Goal: Task Accomplishment & Management: Complete application form

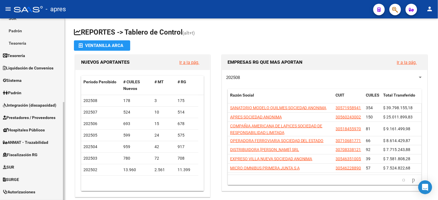
scroll to position [96, 0]
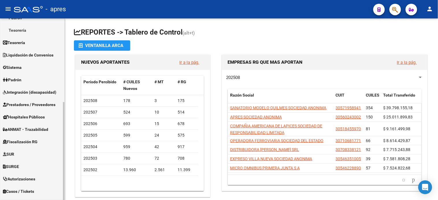
click at [25, 138] on link "Fiscalización RG" at bounding box center [32, 142] width 64 height 12
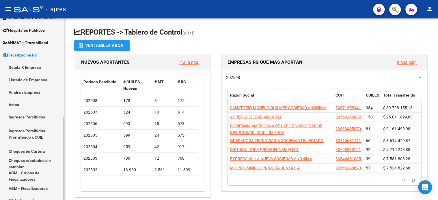
click at [17, 104] on link "Actas" at bounding box center [32, 104] width 64 height 12
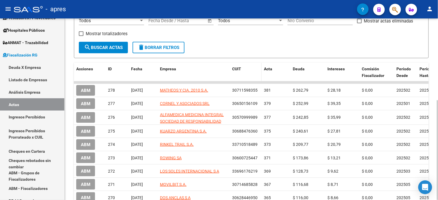
scroll to position [128, 0]
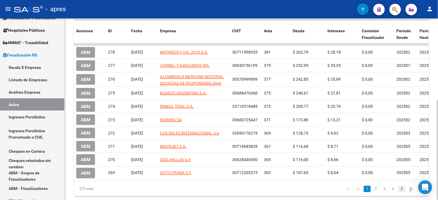
click at [399, 193] on link "5" at bounding box center [402, 189] width 7 height 6
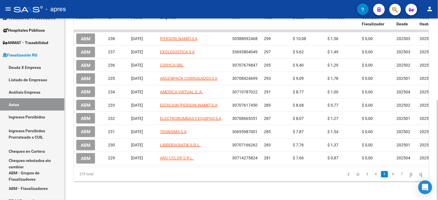
scroll to position [148, 0]
click at [419, 174] on icon "go to last page" at bounding box center [421, 174] width 5 height 7
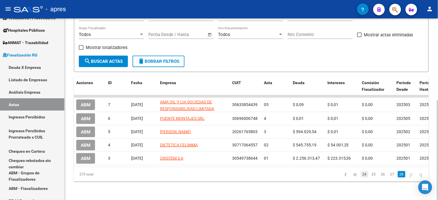
scroll to position [85, 0]
click at [361, 175] on link "24" at bounding box center [365, 175] width 8 height 6
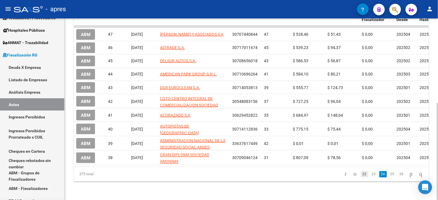
click at [361, 175] on link "22" at bounding box center [365, 175] width 8 height 6
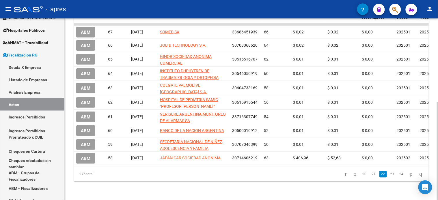
click at [357, 181] on div "275 total 20 21 22 23 24" at bounding box center [251, 175] width 355 height 14
click at [361, 177] on link "20" at bounding box center [365, 175] width 8 height 6
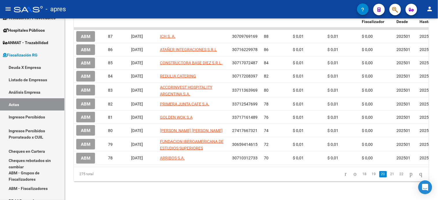
scroll to position [150, 0]
click at [361, 176] on link "18" at bounding box center [365, 175] width 8 height 6
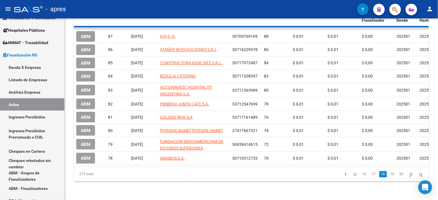
scroll to position [149, 0]
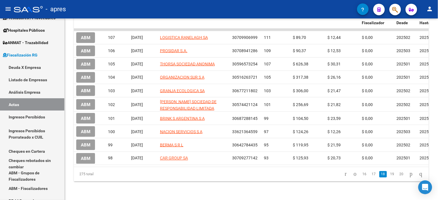
click at [361, 176] on link "16" at bounding box center [365, 175] width 8 height 6
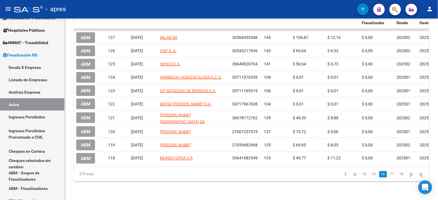
scroll to position [148, 0]
click at [370, 174] on link "15" at bounding box center [374, 175] width 8 height 6
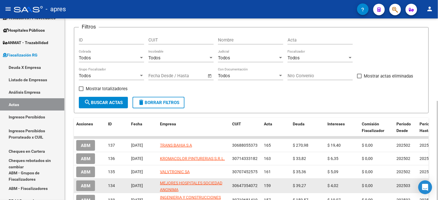
scroll to position [0, 0]
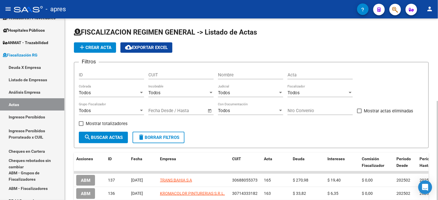
click at [235, 77] on input "Nombre" at bounding box center [250, 75] width 65 height 5
type input "i"
type input "onda"
click at [103, 138] on span "search Buscar Actas" at bounding box center [103, 137] width 39 height 5
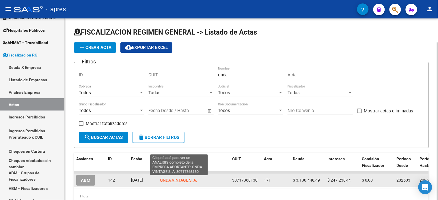
click at [180, 180] on span "ONDA VINTAGE S. A." at bounding box center [178, 180] width 37 height 5
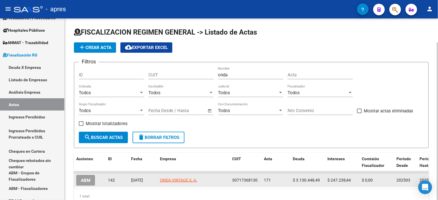
click at [90, 183] on span "ABM" at bounding box center [86, 180] width 10 height 5
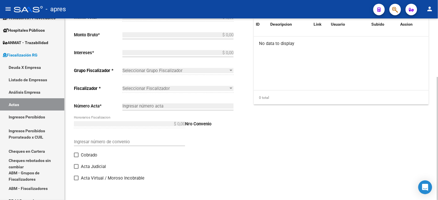
type input "202503"
type input "202506"
type input "$ 3.377.686,93"
type input "$ 3.130.448,49"
type input "$ 247.238,44"
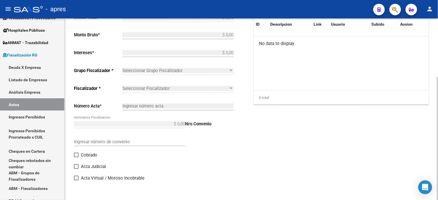
type input "171"
checkbox input "true"
type input "Deuda"
type input "[DATE]"
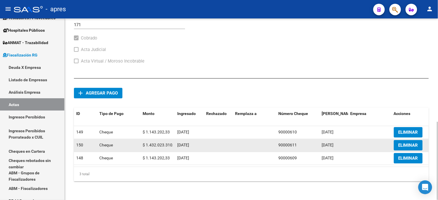
scroll to position [241, 0]
click at [212, 140] on datatable-body-cell at bounding box center [218, 146] width 29 height 13
click at [405, 143] on span "ELIMINAR" at bounding box center [409, 145] width 20 height 5
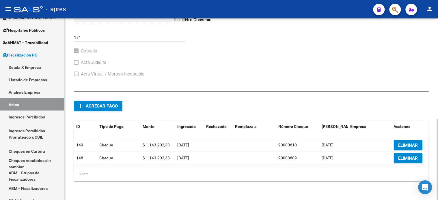
click at [96, 103] on button "add Agregar pago" at bounding box center [98, 106] width 49 height 11
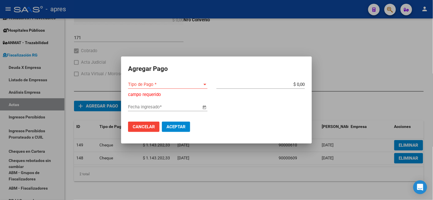
click at [166, 88] on div "Tipo de Pago * Tipo de Pago *" at bounding box center [167, 84] width 79 height 9
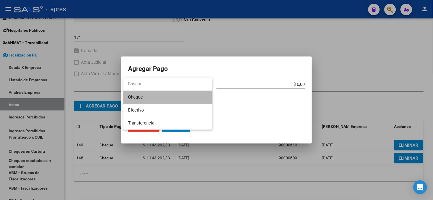
click at [153, 99] on span "Cheque" at bounding box center [167, 97] width 79 height 13
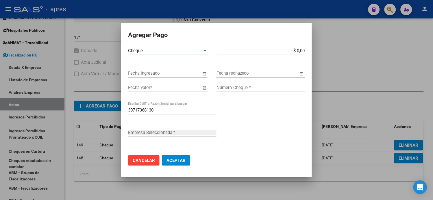
type input "ONDA VINTAGE S. A."
type input "$ 1.143.202,33"
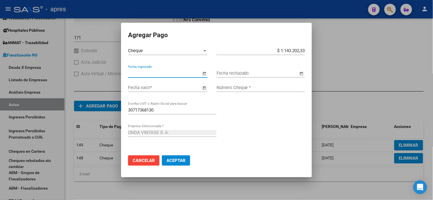
click at [204, 71] on span "Open calendar" at bounding box center [204, 74] width 14 height 14
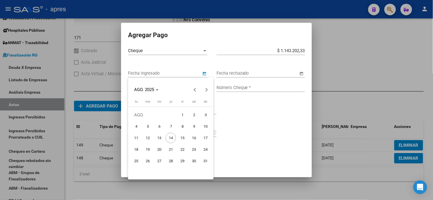
click at [171, 127] on span "7" at bounding box center [171, 127] width 10 height 10
type input "[DATE]"
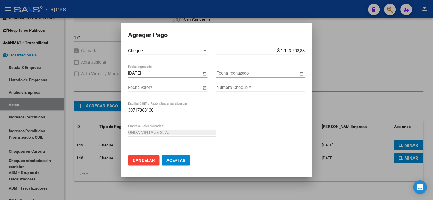
click at [160, 90] on input "Fecha valor *" at bounding box center [164, 87] width 73 height 5
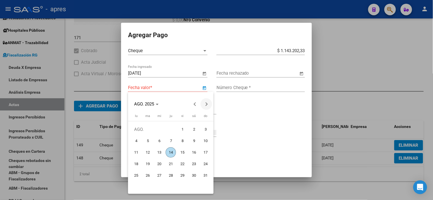
click at [203, 104] on span "Next month" at bounding box center [206, 104] width 12 height 12
click at [144, 187] on span "30" at bounding box center [147, 187] width 10 height 10
type input "[DATE]"
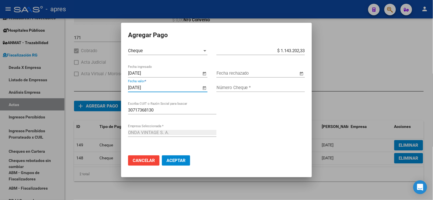
click at [247, 88] on input "Número Cheque *" at bounding box center [260, 87] width 88 height 5
paste input "90000611"
type input "90000611"
click at [176, 162] on span "Aceptar" at bounding box center [175, 160] width 19 height 5
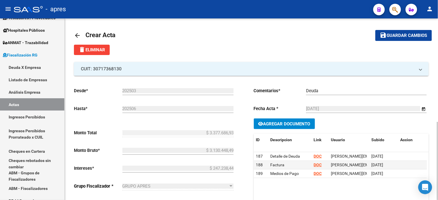
scroll to position [0, 0]
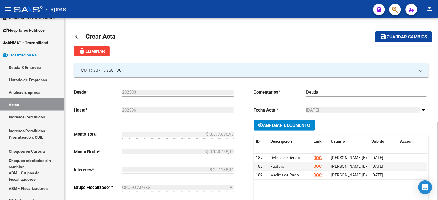
click at [385, 34] on mat-icon "save" at bounding box center [383, 36] width 7 height 7
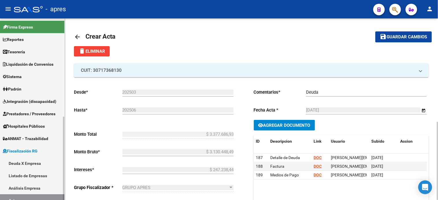
click at [25, 53] on span "Tesorería" at bounding box center [14, 52] width 22 height 6
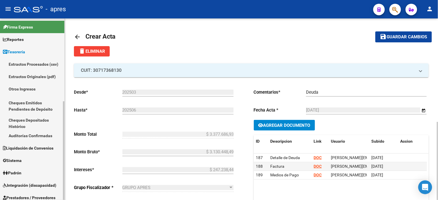
click at [29, 44] on link "Reportes" at bounding box center [32, 39] width 64 height 12
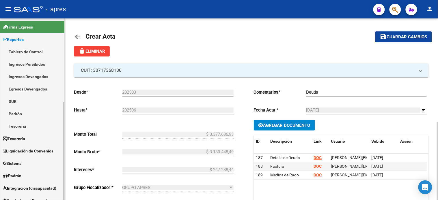
click at [37, 54] on link "Tablero de Control" at bounding box center [32, 52] width 64 height 12
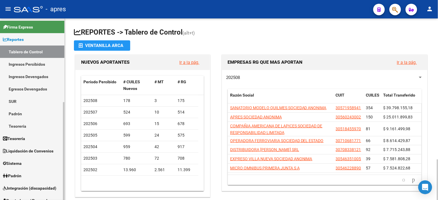
drag, startPoint x: 25, startPoint y: 64, endPoint x: 50, endPoint y: 68, distance: 25.4
click at [25, 64] on link "Ingresos Percibidos" at bounding box center [32, 64] width 64 height 12
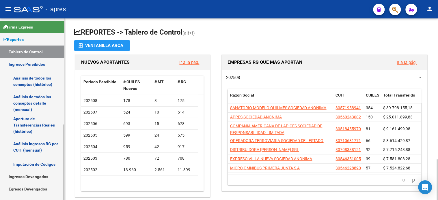
click at [28, 64] on link "Ingresos Percibidos" at bounding box center [32, 64] width 64 height 12
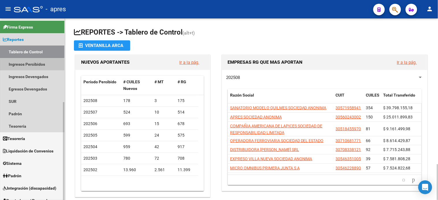
click at [25, 66] on link "Ingresos Percibidos" at bounding box center [32, 64] width 64 height 12
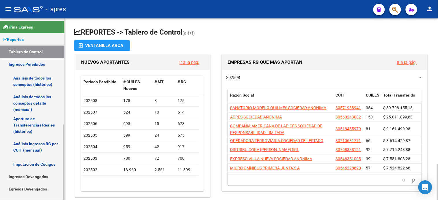
click at [33, 80] on link "Análisis de todos los conceptos (histórico)" at bounding box center [32, 81] width 64 height 22
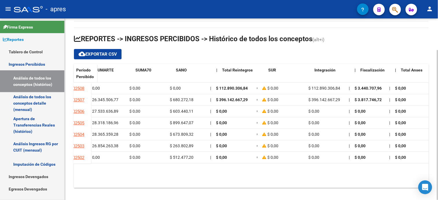
scroll to position [0, 308]
